Goal: Transaction & Acquisition: Obtain resource

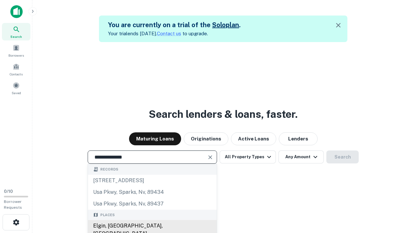
click at [152, 226] on div "Elgin, [GEOGRAPHIC_DATA], [GEOGRAPHIC_DATA]" at bounding box center [152, 229] width 129 height 19
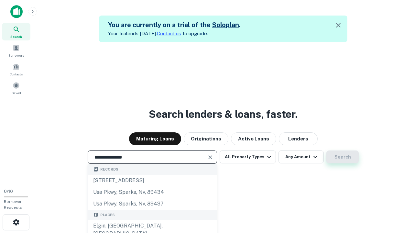
type input "**********"
click at [326, 150] on button "Search" at bounding box center [342, 156] width 32 height 13
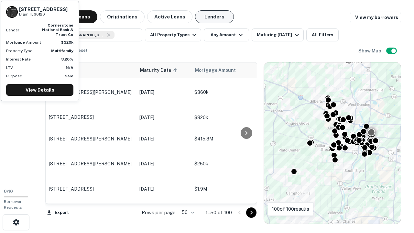
click at [214, 17] on button "Lenders" at bounding box center [214, 16] width 39 height 13
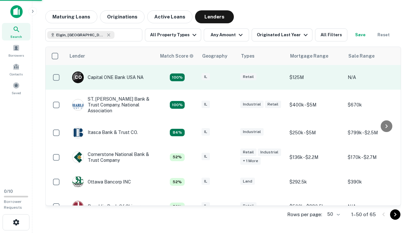
click at [229, 77] on div "IL" at bounding box center [217, 77] width 32 height 9
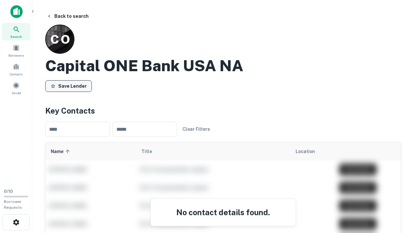
click at [69, 86] on button "Save Lender" at bounding box center [68, 86] width 47 height 12
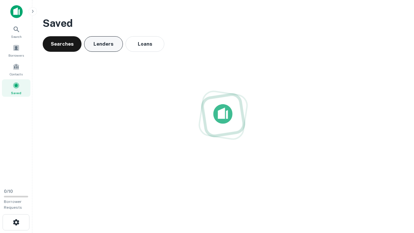
click at [103, 44] on button "Lenders" at bounding box center [103, 44] width 39 height 16
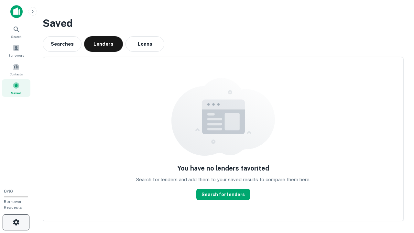
click at [16, 222] on icon "button" at bounding box center [16, 222] width 8 height 8
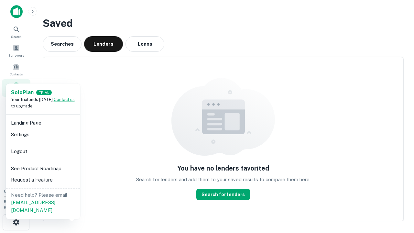
click at [43, 151] on li "Logout" at bounding box center [42, 151] width 69 height 12
